Goal: Task Accomplishment & Management: Complete application form

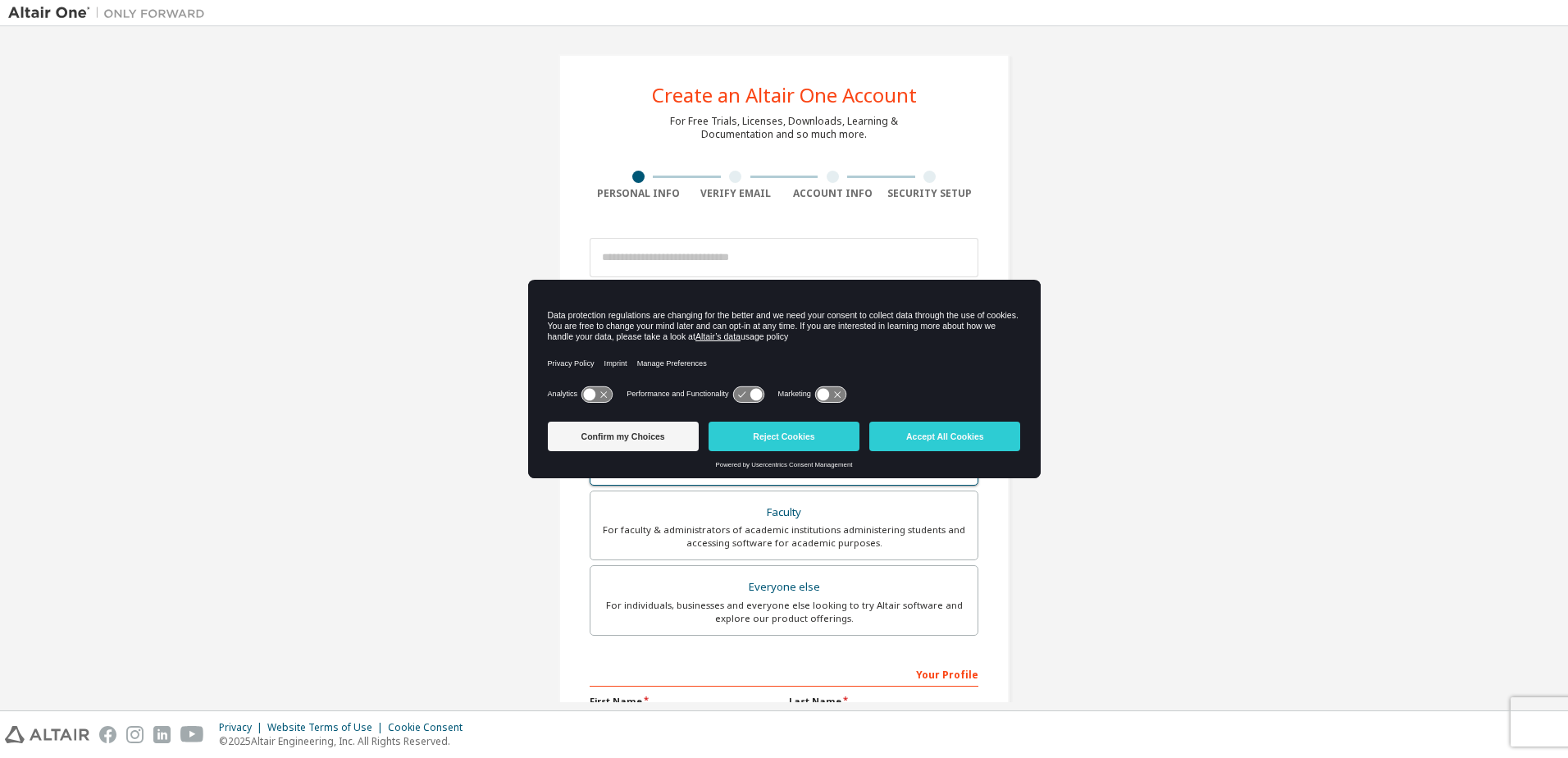
click at [795, 429] on button "Reject Cookies" at bounding box center [784, 436] width 151 height 29
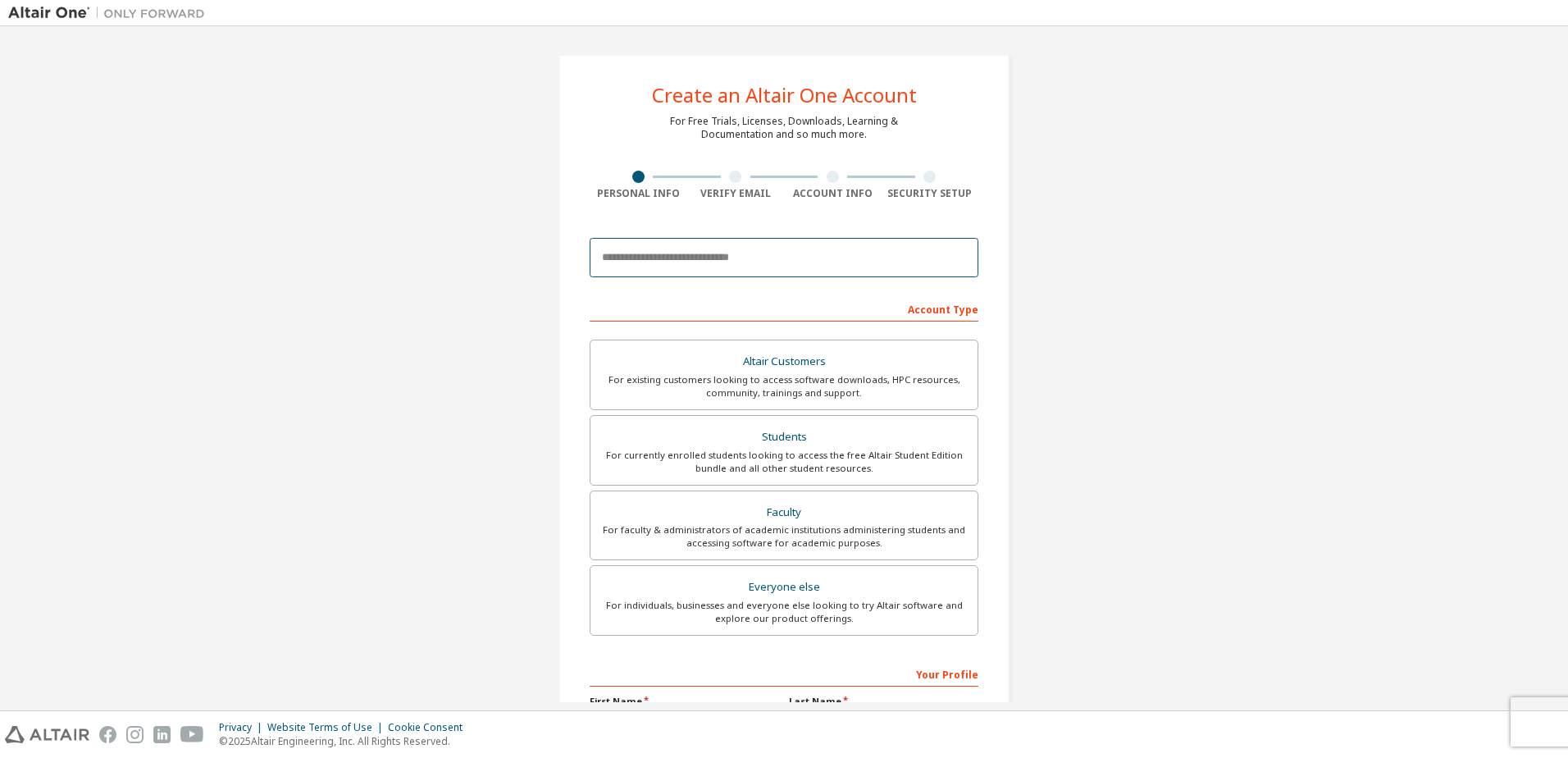
click at [669, 265] on input "email" at bounding box center [784, 257] width 388 height 39
type input "**********"
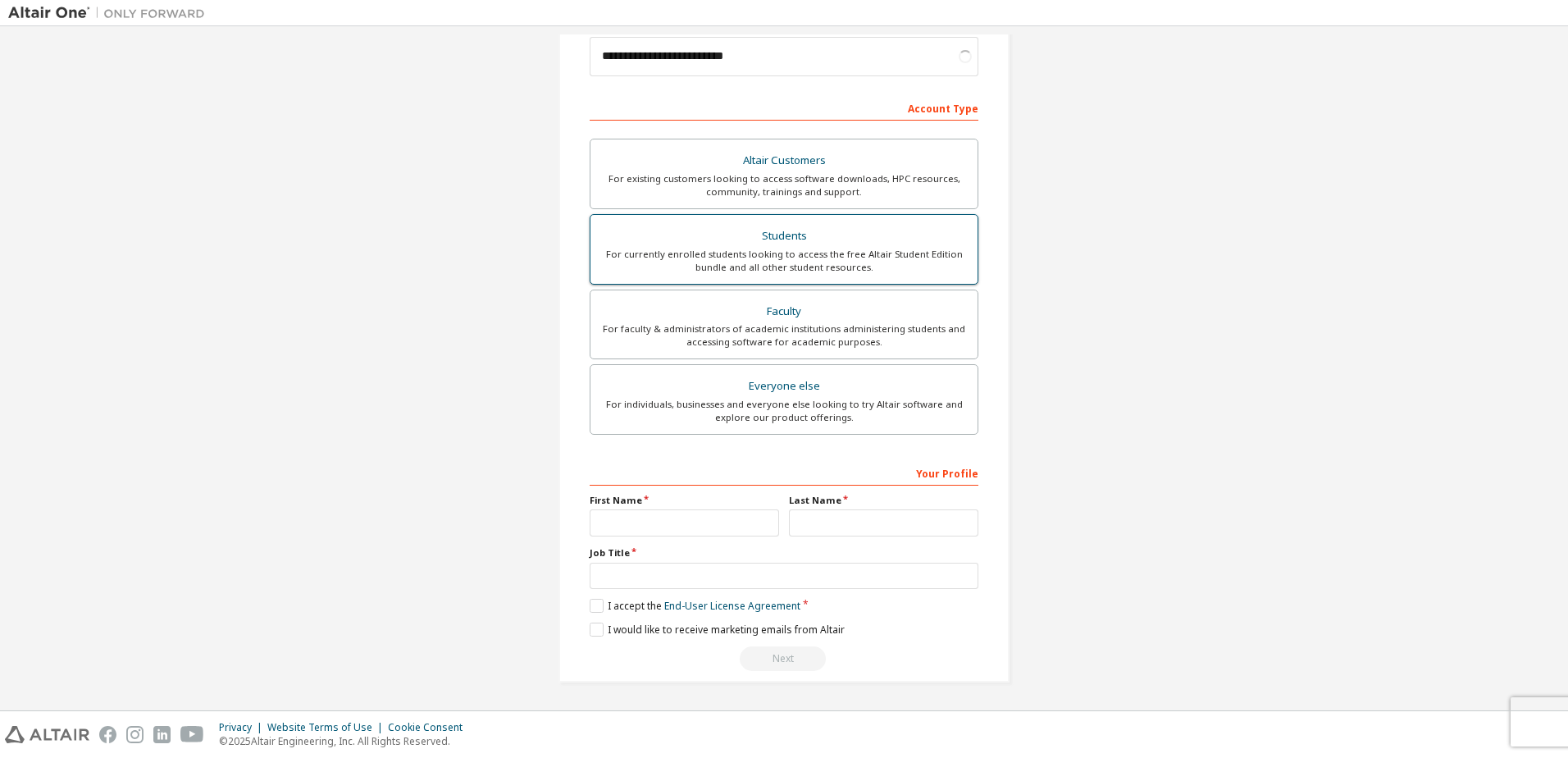
click at [731, 245] on div "Students" at bounding box center [784, 237] width 368 height 23
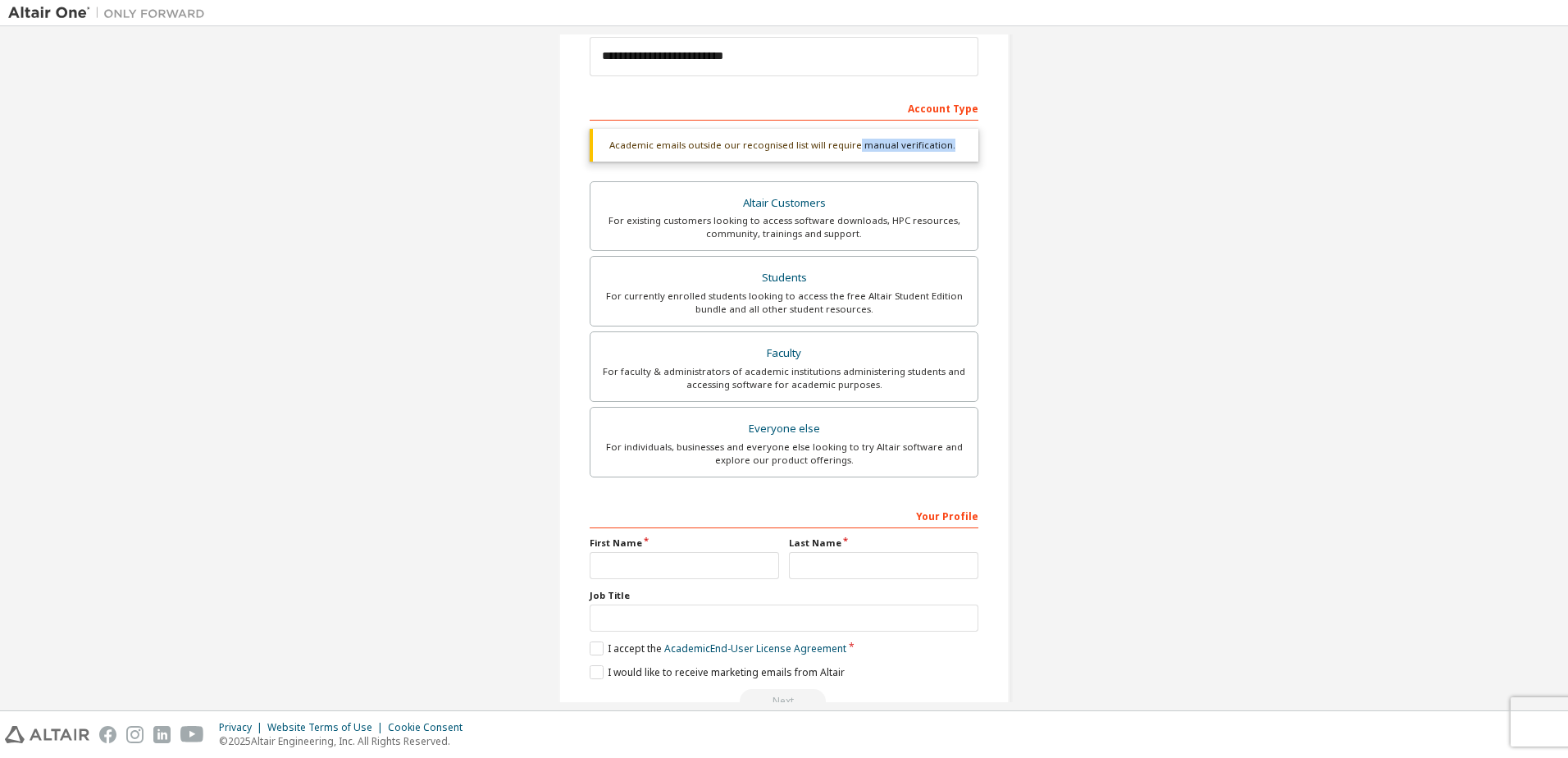
drag, startPoint x: 849, startPoint y: 148, endPoint x: 945, endPoint y: 145, distance: 96.0
click at [945, 145] on div "Academic emails outside our recognised list will require manual verification." at bounding box center [784, 144] width 388 height 33
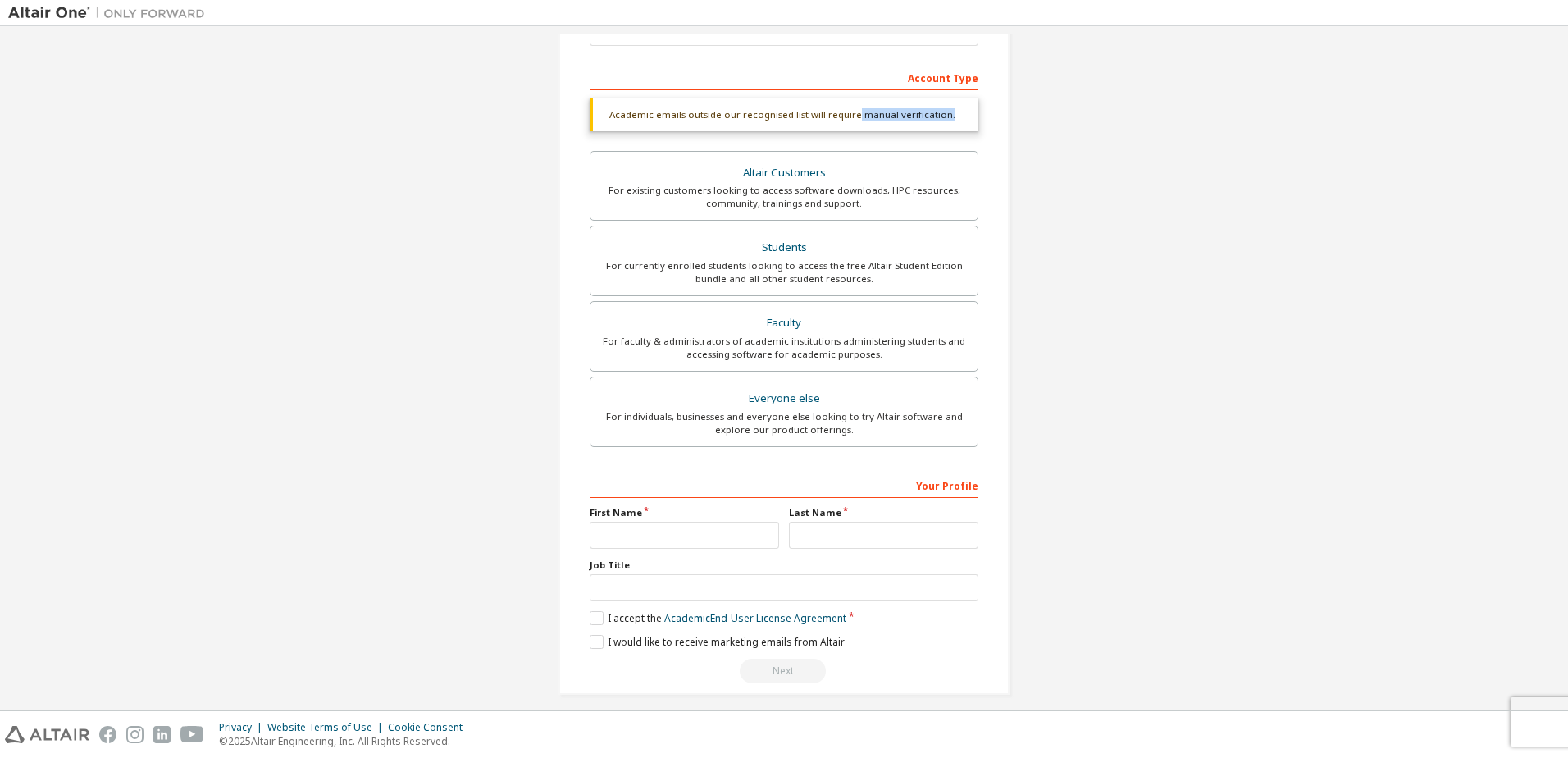
scroll to position [243, 0]
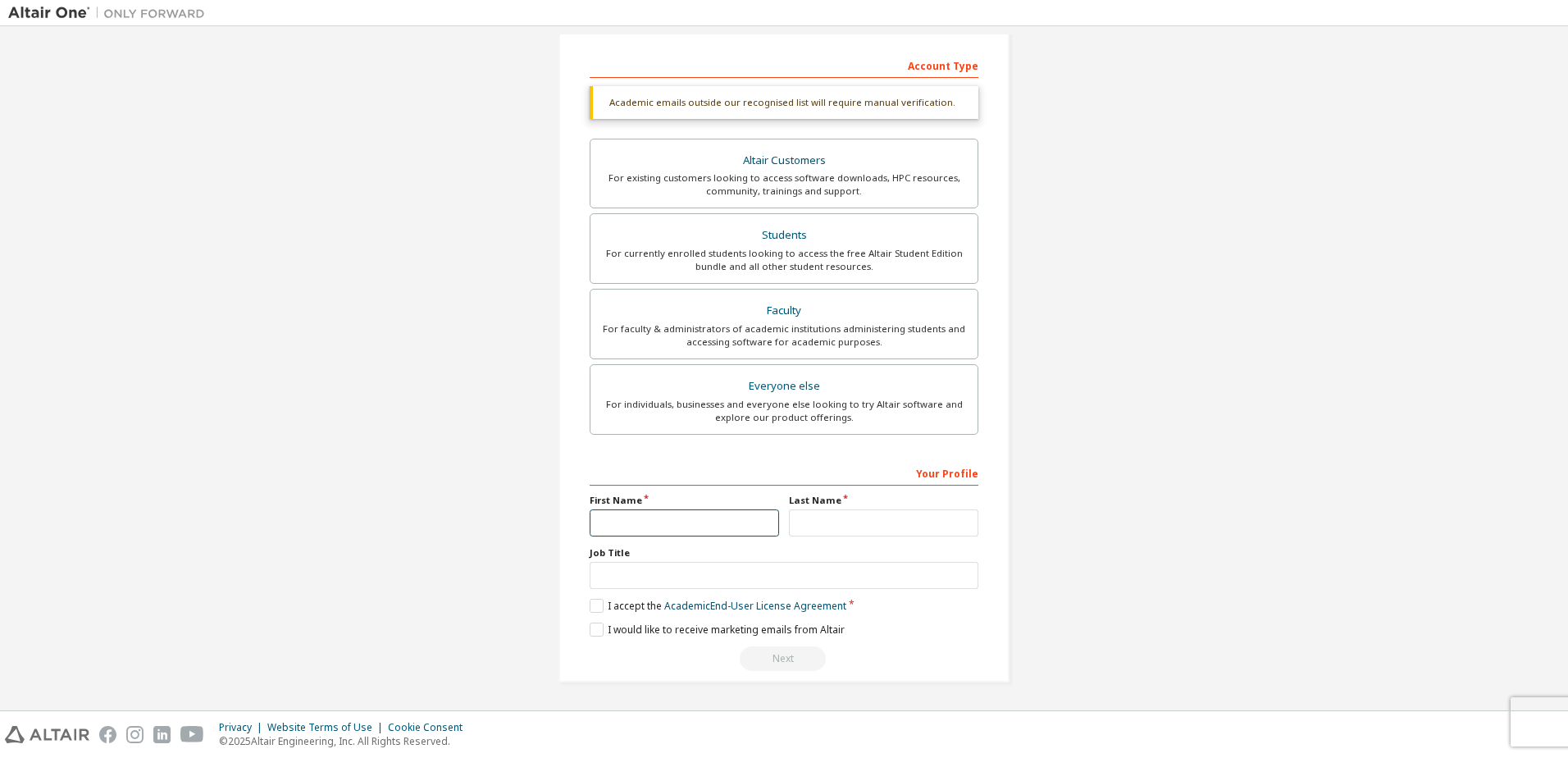
click at [668, 518] on input "text" at bounding box center [684, 523] width 189 height 27
type input "******"
type input "*"
type input "**********"
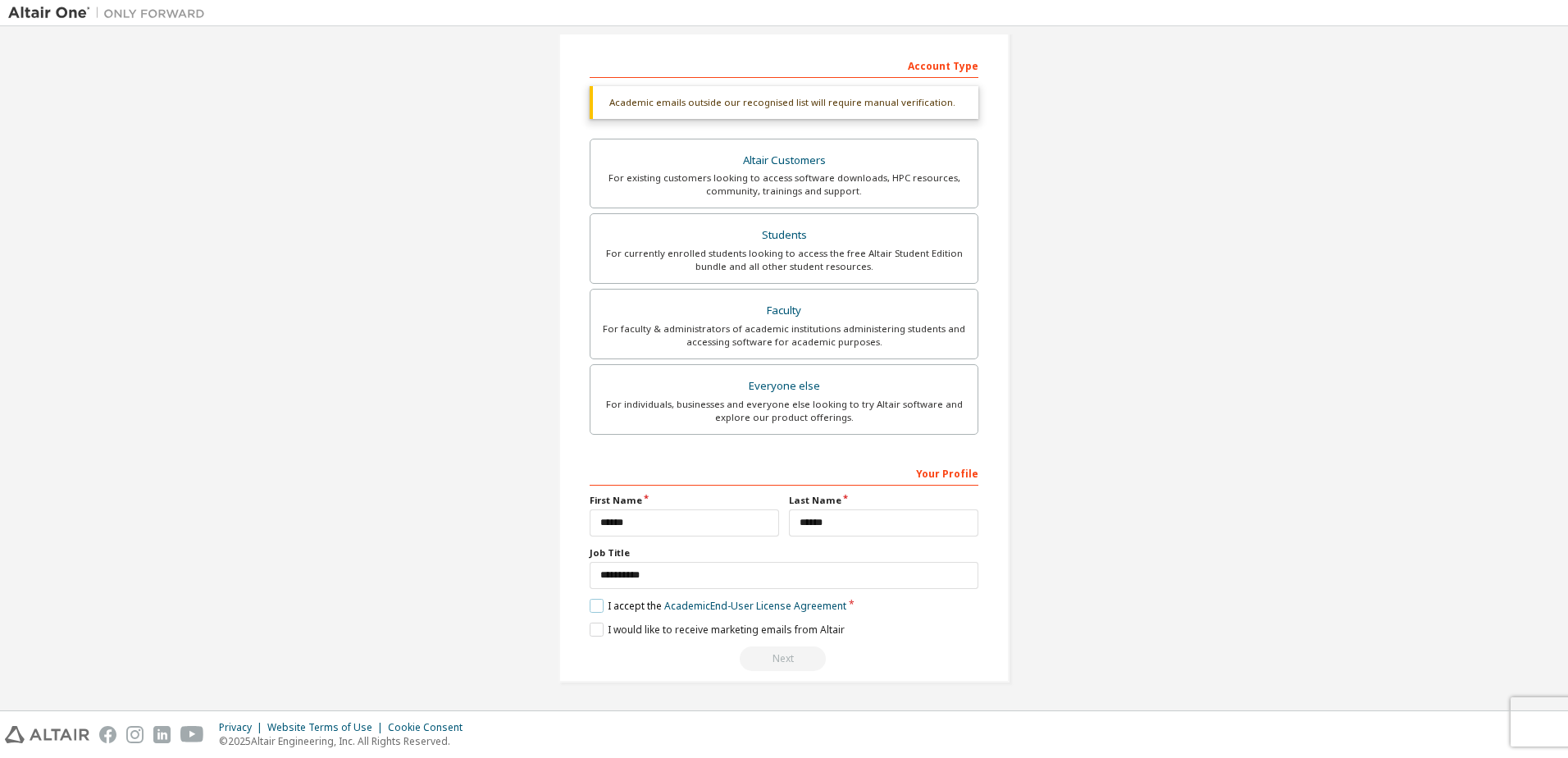
click at [591, 608] on label "I accept the Academic End-User License Agreement" at bounding box center [718, 605] width 257 height 14
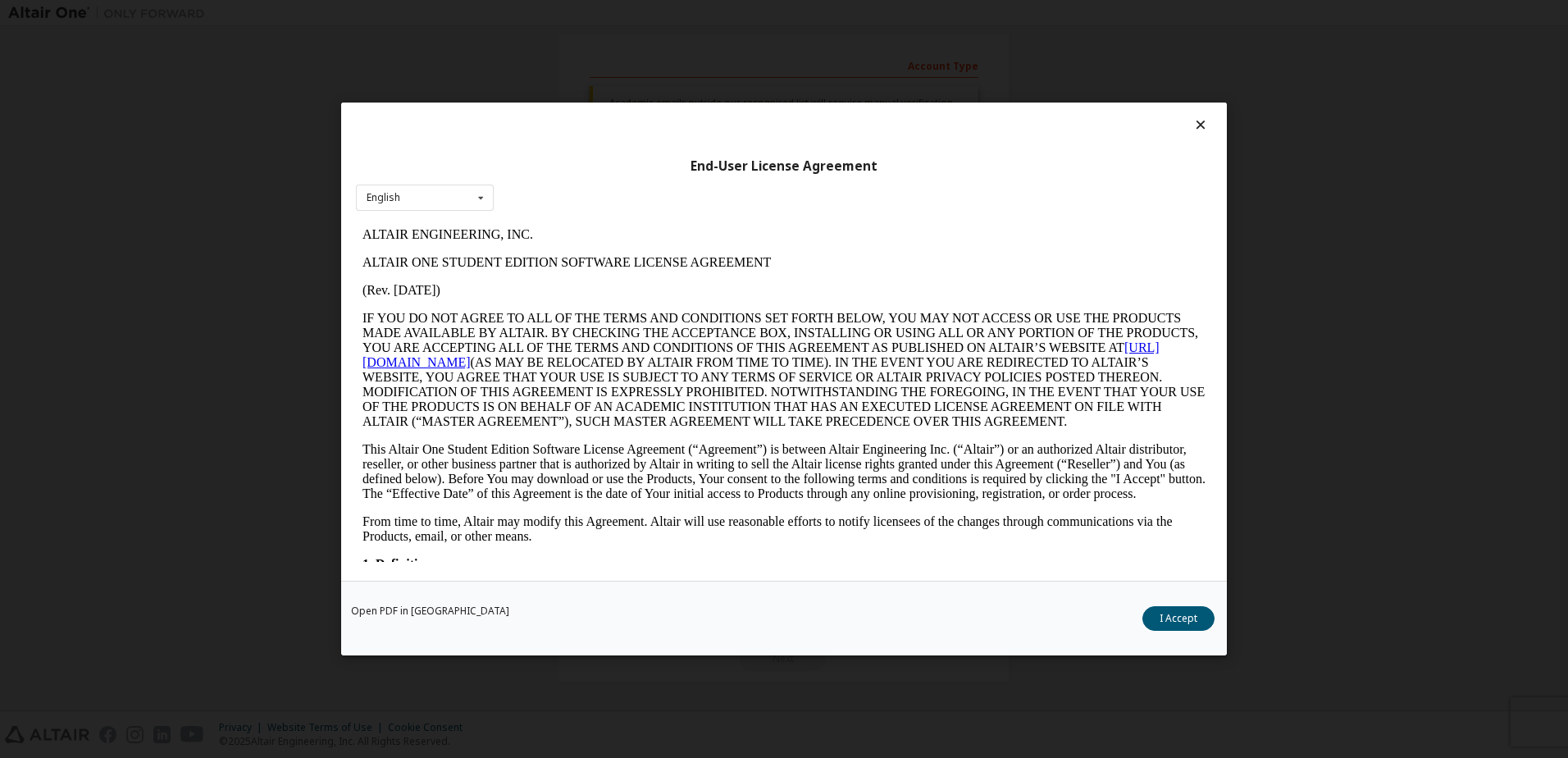
scroll to position [0, 0]
click at [1170, 612] on button "I Accept" at bounding box center [1179, 619] width 73 height 25
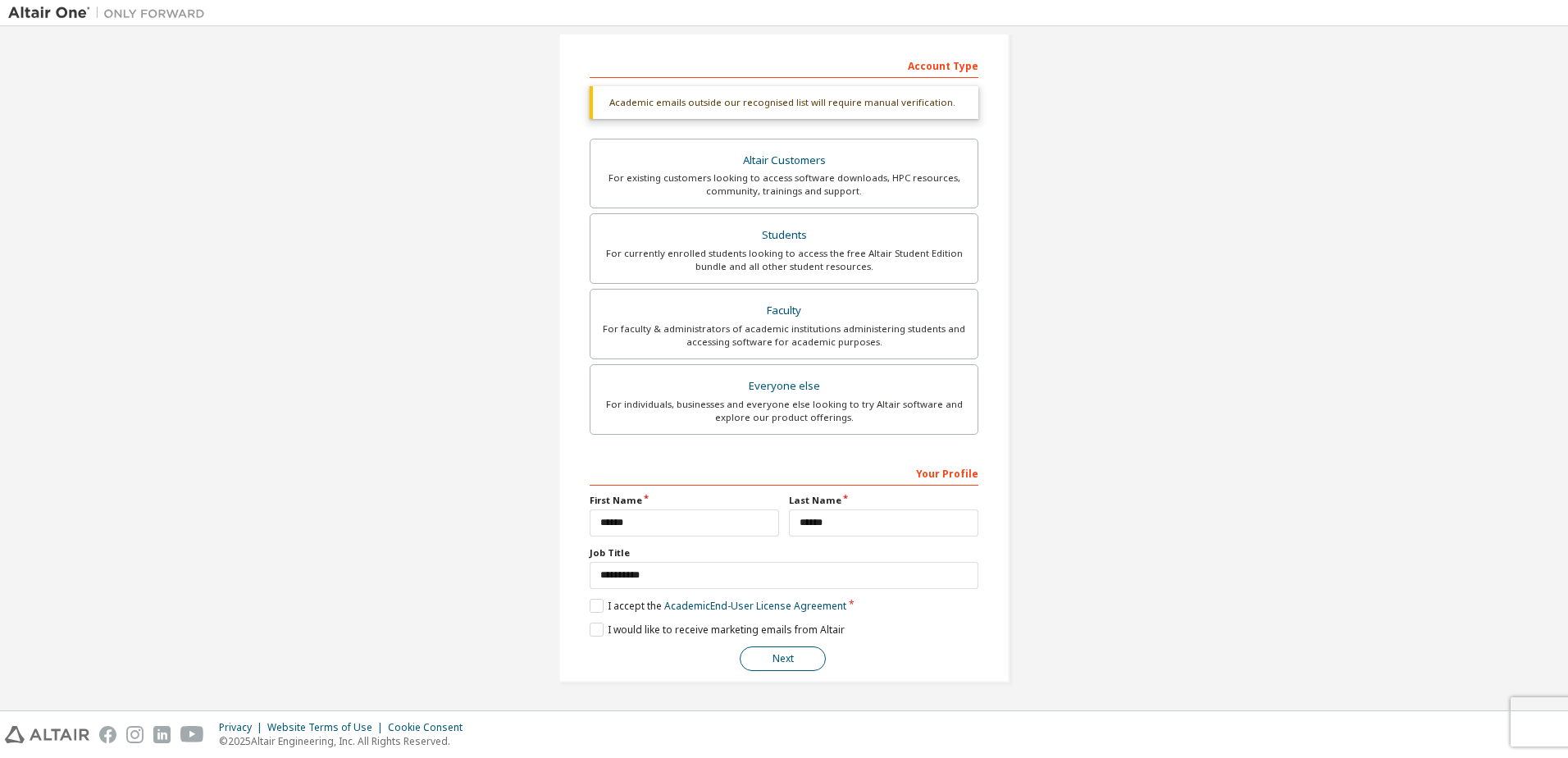
click at [790, 660] on button "Next" at bounding box center [782, 659] width 86 height 25
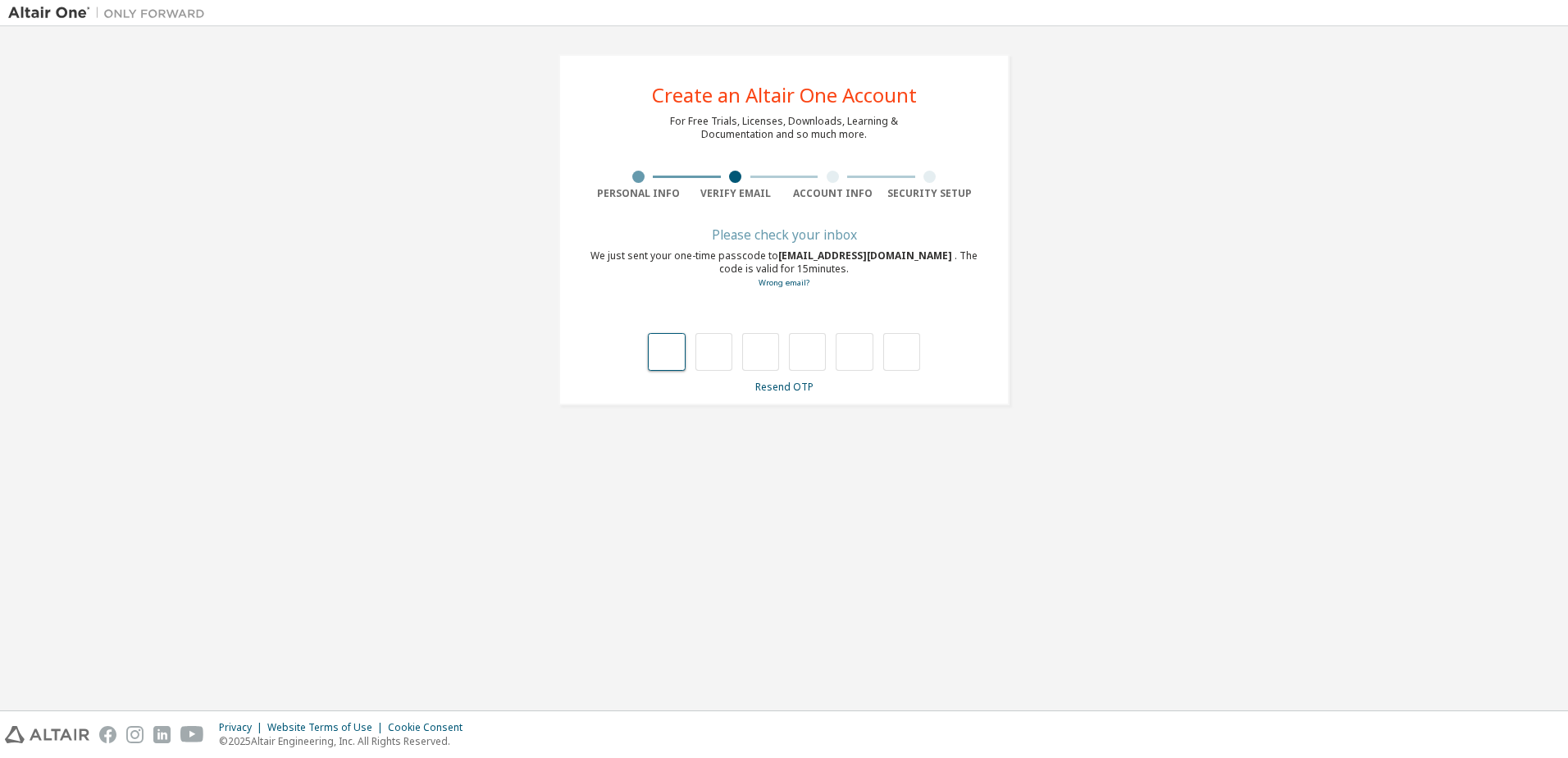
type input "*"
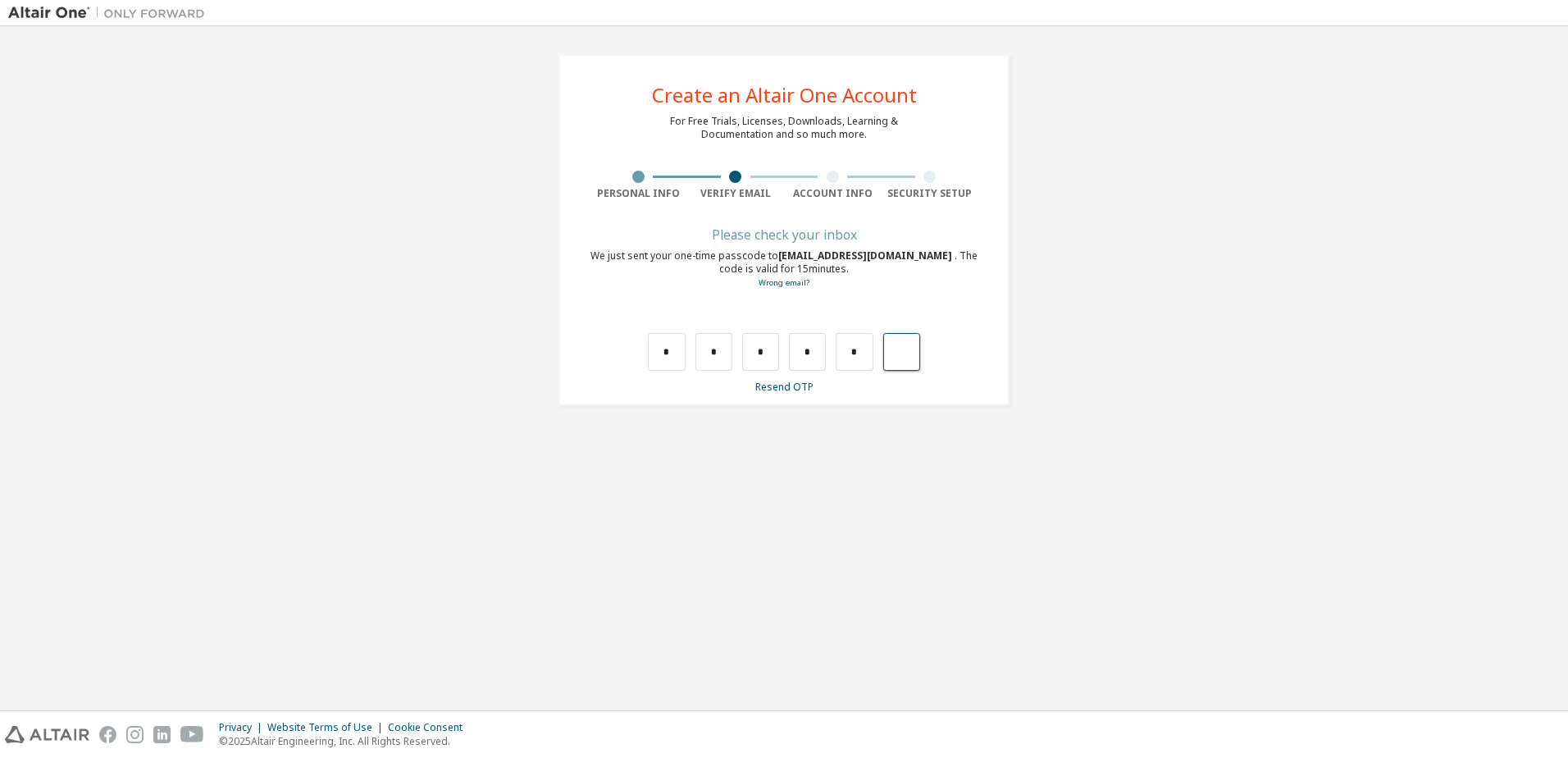
type input "*"
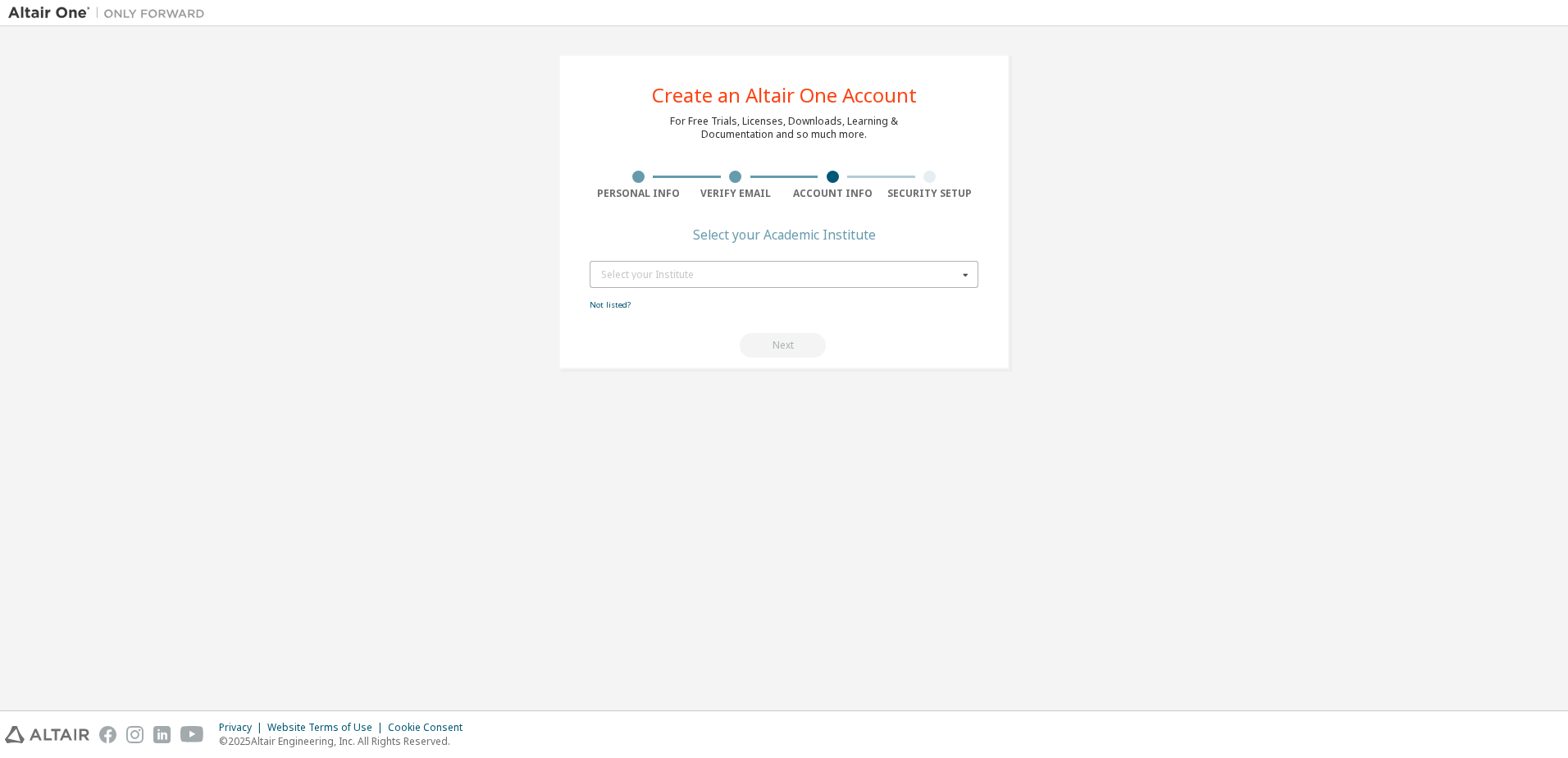
click at [644, 275] on div "Select your Institute" at bounding box center [779, 275] width 357 height 10
click at [698, 277] on input "text" at bounding box center [784, 274] width 387 height 26
type input "**********"
click at [918, 280] on input "text" at bounding box center [784, 274] width 387 height 26
type input "*********"
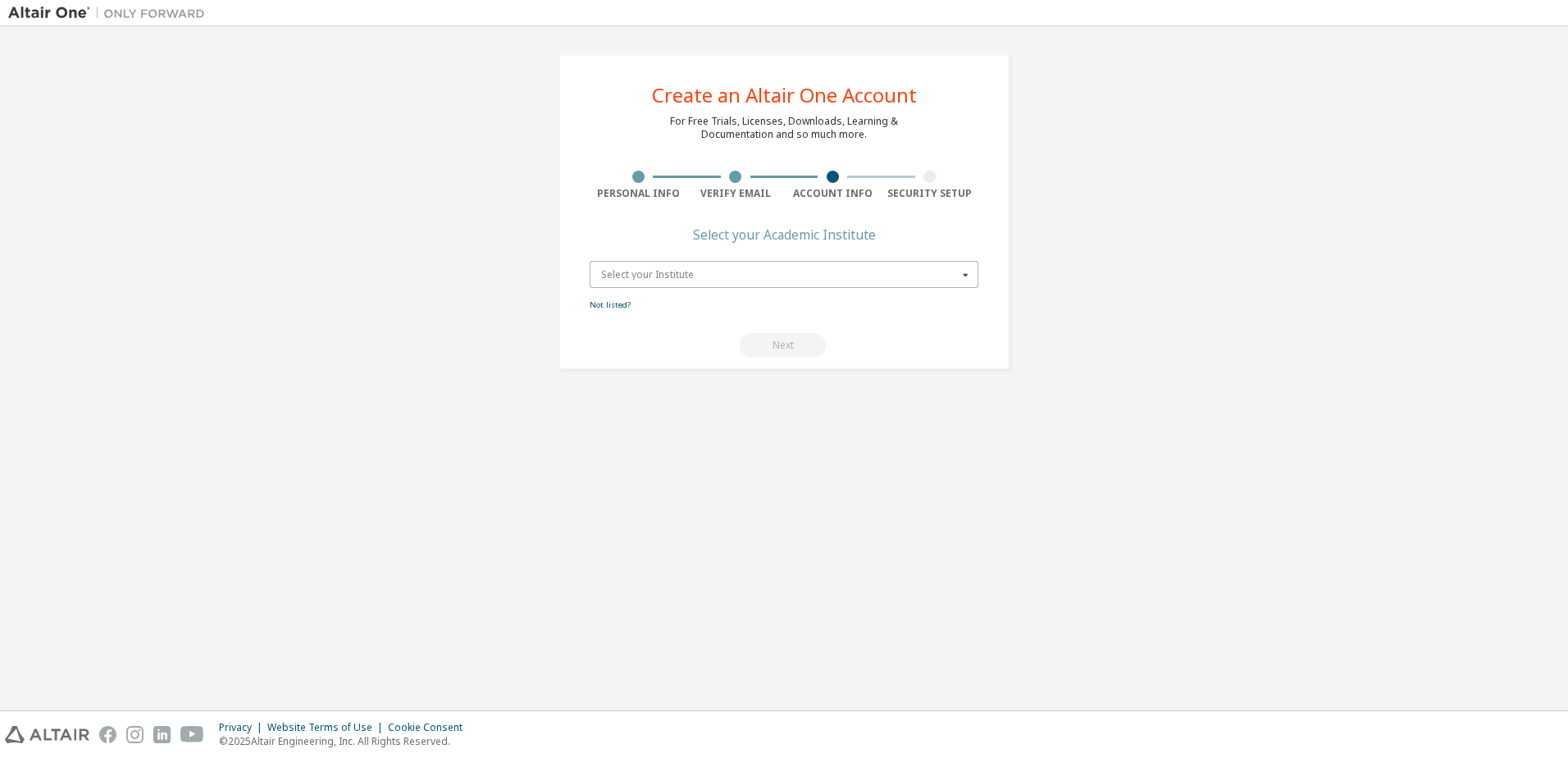
click at [653, 267] on input "text" at bounding box center [784, 274] width 387 height 26
click at [710, 297] on span "[GEOGRAPHIC_DATA]" at bounding box center [784, 301] width 365 height 10
click at [764, 339] on button "Next" at bounding box center [782, 345] width 86 height 25
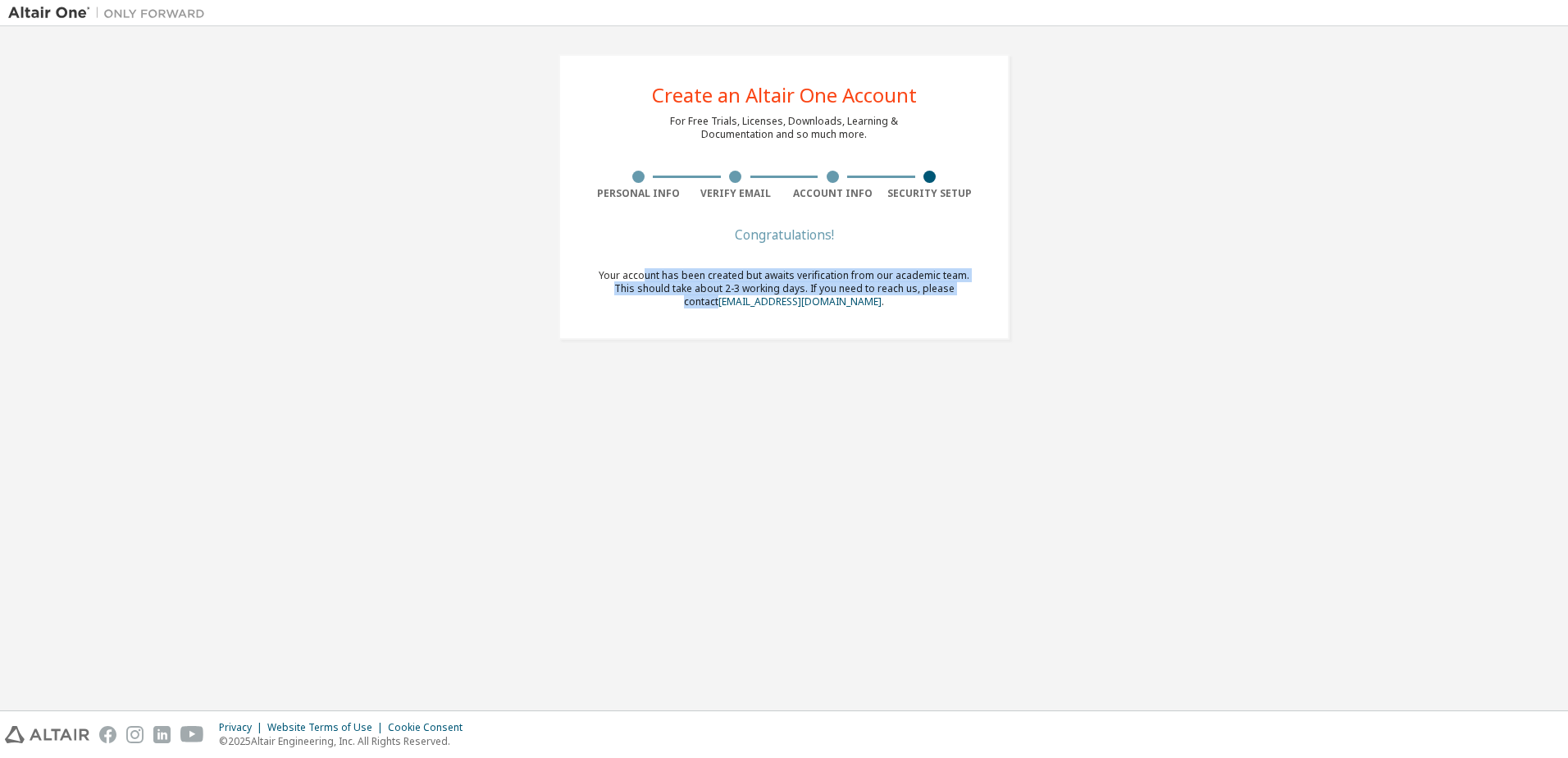
drag, startPoint x: 636, startPoint y: 275, endPoint x: 974, endPoint y: 294, distance: 338.5
click at [974, 294] on div "Your account has been created but awaits verification from our academic team. T…" at bounding box center [784, 289] width 388 height 39
click at [668, 287] on span "Your account has been created but awaits verification from our academic team. T…" at bounding box center [784, 289] width 371 height 40
click at [916, 287] on span "Your account has been created but awaits verification from our academic team. T…" at bounding box center [784, 289] width 371 height 40
drag, startPoint x: 916, startPoint y: 287, endPoint x: 810, endPoint y: 405, distance: 158.6
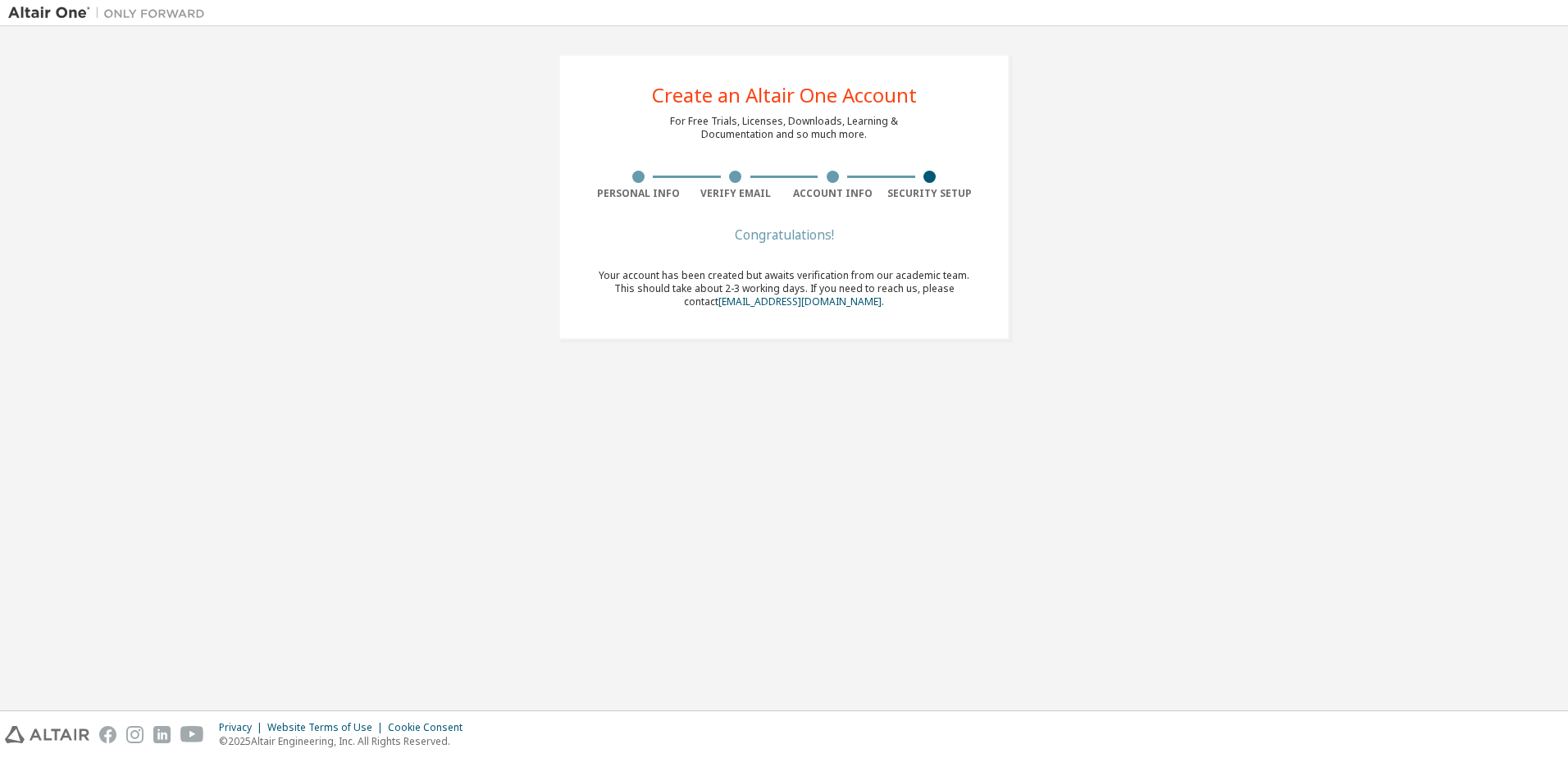
click at [810, 405] on div "Create an Altair One Account For Free Trials, Licenses, Downloads, Learning & D…" at bounding box center [784, 368] width 1552 height 668
click at [743, 235] on div "Congratulations!" at bounding box center [784, 234] width 388 height 10
